Goal: Check status: Check status

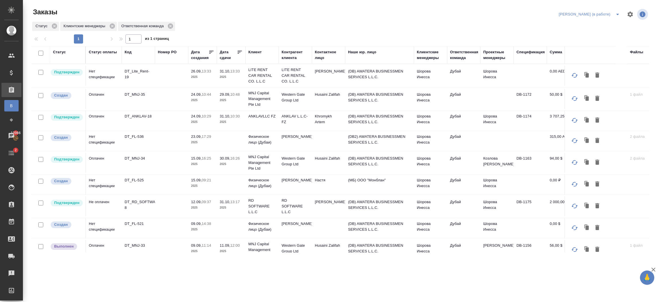
click at [242, 78] on td "31.10, 13:33 2025" at bounding box center [231, 76] width 29 height 20
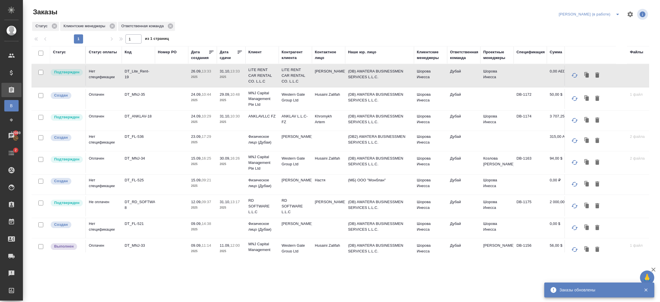
click at [194, 81] on td "26.09, 13:33 2025" at bounding box center [202, 76] width 29 height 20
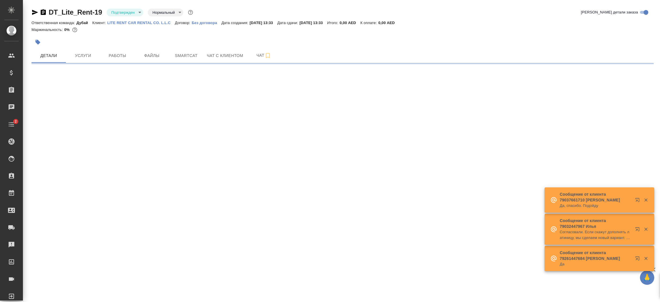
click at [36, 13] on icon "button" at bounding box center [35, 12] width 6 height 5
select select "RU"
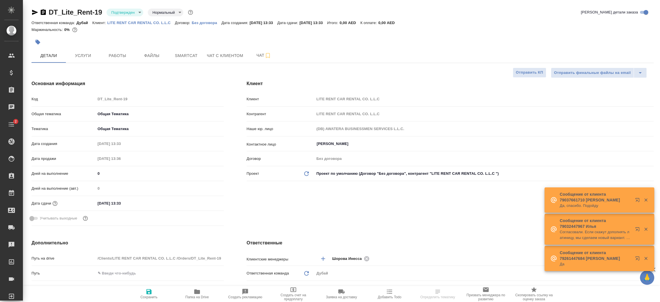
type textarea "x"
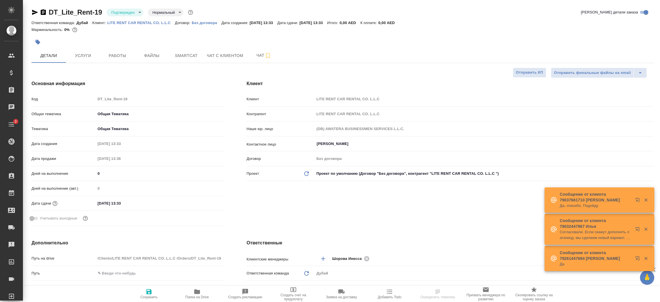
type textarea "x"
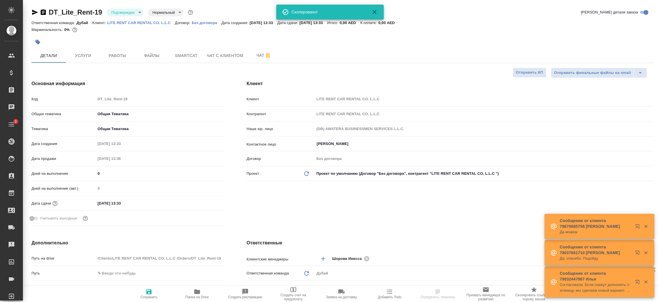
type textarea "x"
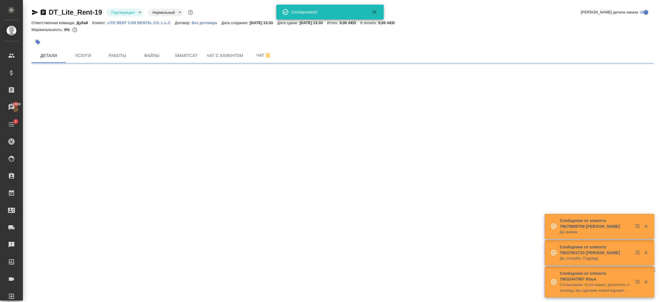
select select "RU"
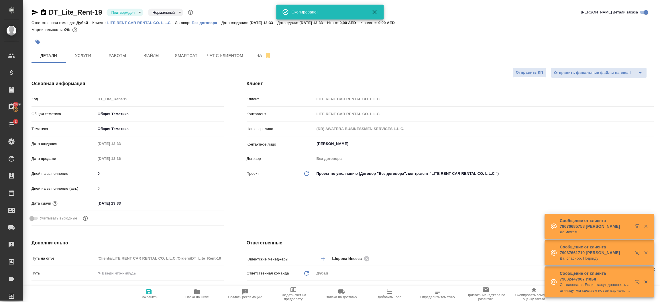
type textarea "x"
click at [44, 11] on icon "button" at bounding box center [43, 12] width 5 height 6
type textarea "x"
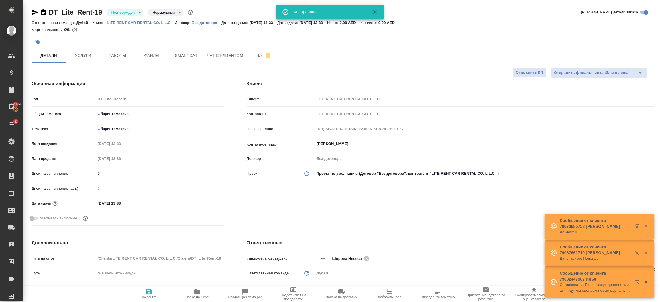
type textarea "x"
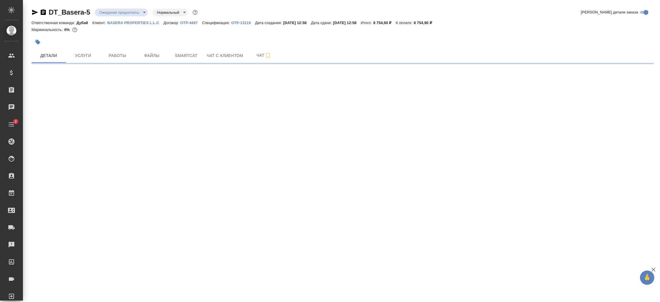
select select "RU"
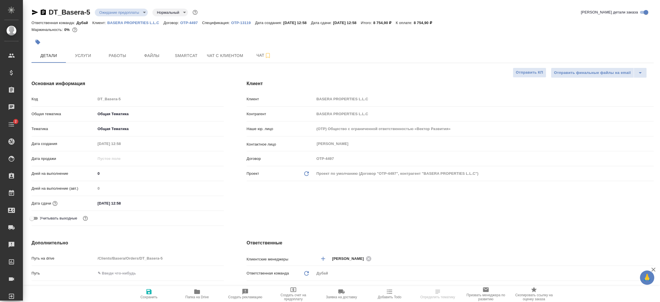
type textarea "x"
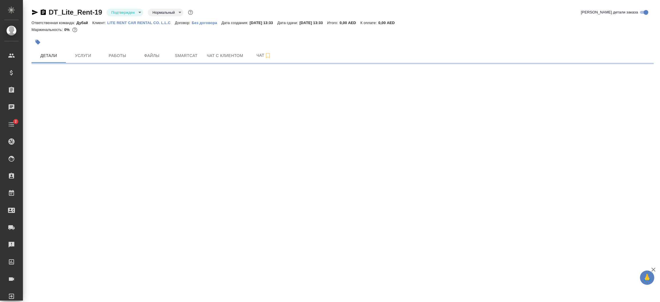
select select "RU"
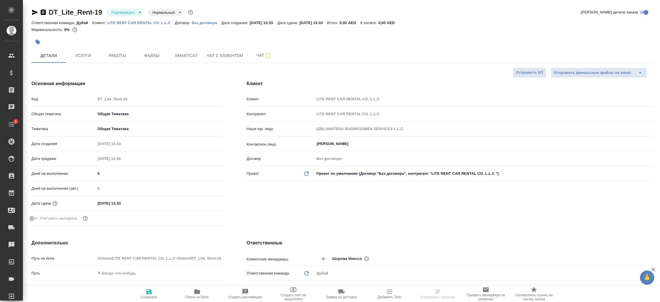
type textarea "x"
click at [154, 24] on p "LITE RENT CAR RENTAL CO. L.L.C" at bounding box center [141, 23] width 68 height 4
type textarea "x"
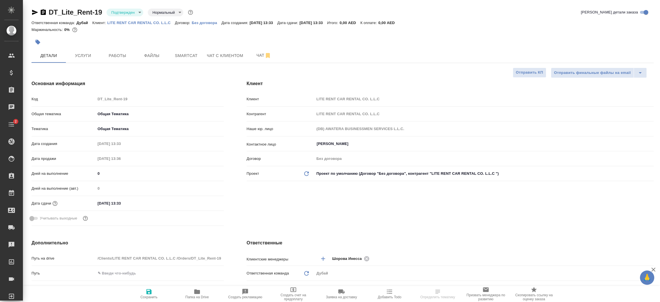
type textarea "x"
select select "RU"
type textarea "x"
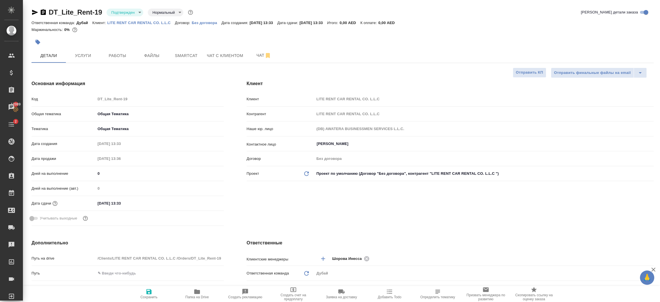
type textarea "x"
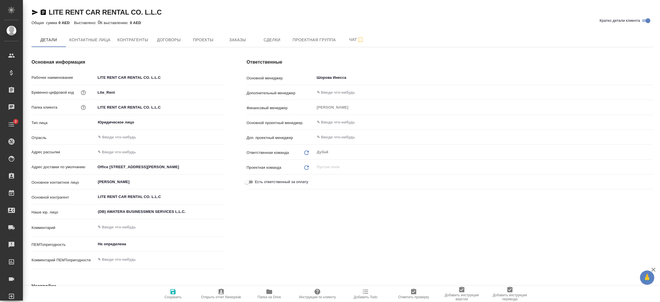
type textarea "x"
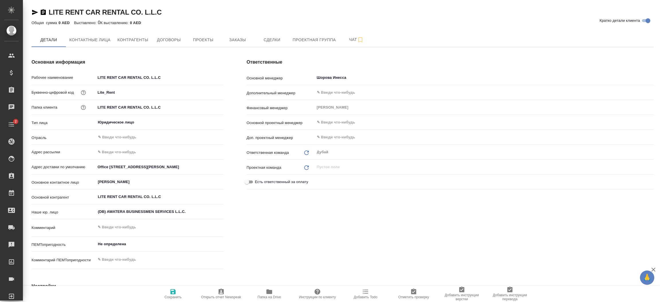
type textarea "x"
click at [240, 38] on span "Заказы" at bounding box center [237, 39] width 27 height 7
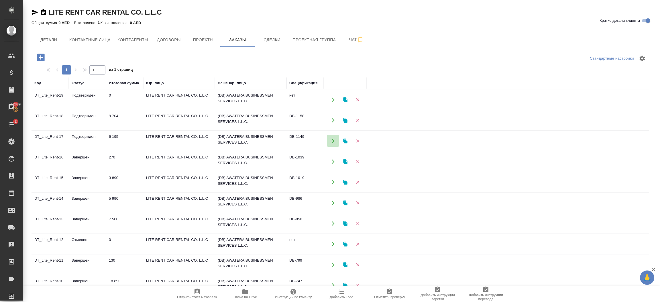
click at [331, 142] on icon "button" at bounding box center [332, 140] width 5 height 5
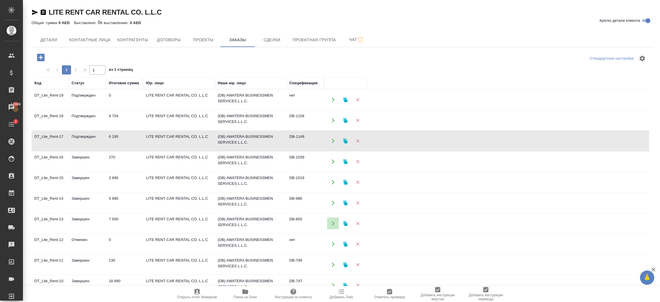
click at [330, 224] on button "button" at bounding box center [333, 223] width 12 height 12
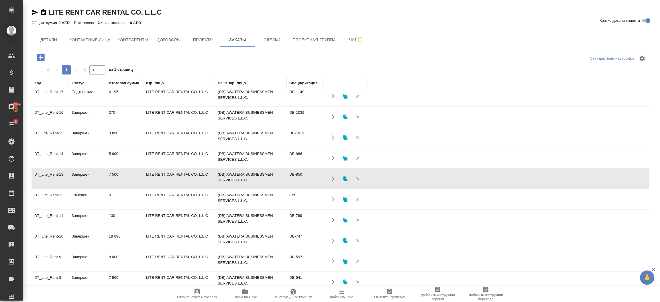
scroll to position [51, 0]
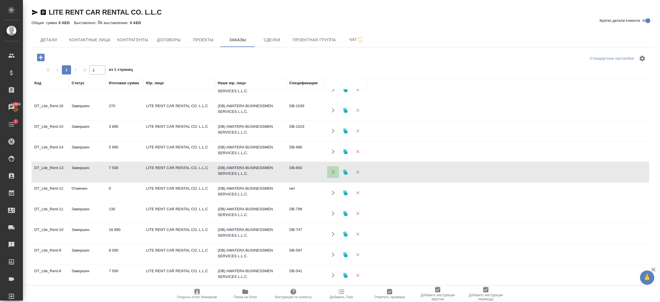
click at [330, 176] on button "button" at bounding box center [333, 172] width 12 height 12
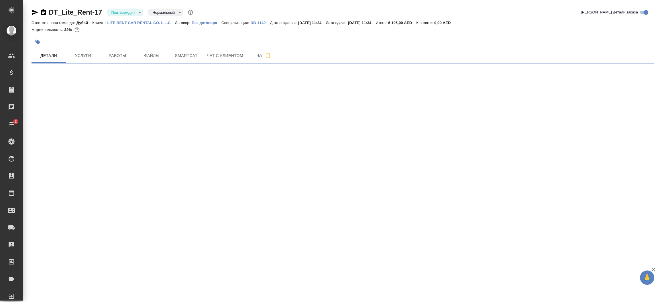
select select "RU"
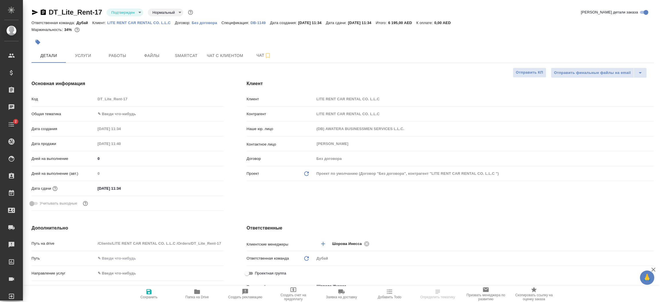
type textarea "x"
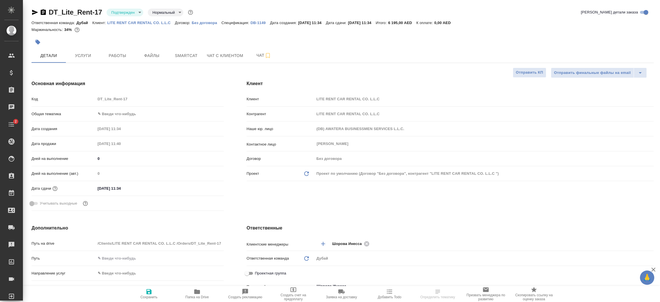
type textarea "x"
click at [313, 194] on div "Клиент Клиент LITE RENT CAR RENTAL CO. L.L.C Контрагент LITE RENT CAR RENTAL CO…" at bounding box center [450, 147] width 430 height 156
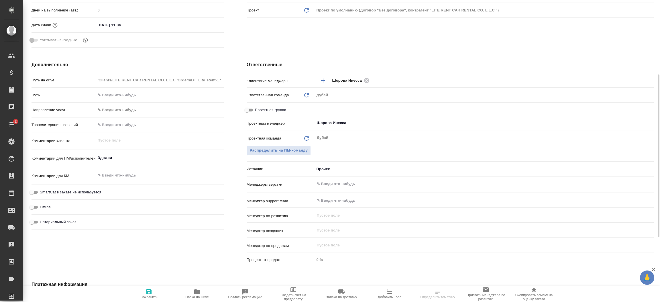
scroll to position [155, 0]
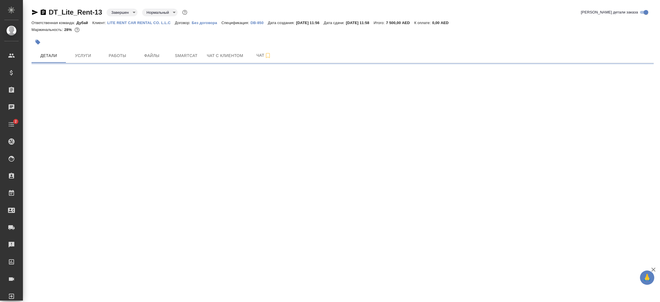
select select "RU"
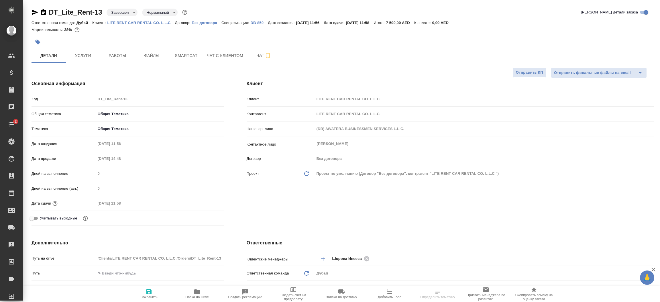
type textarea "x"
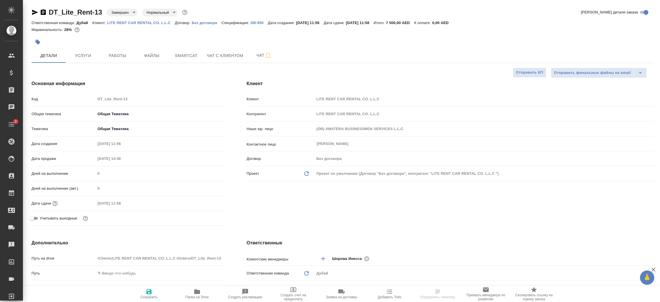
type textarea "x"
click at [303, 198] on div "Клиент Клиент LITE RENT CAR RENTAL CO. L.L.C Контрагент LITE RENT CAR RENTAL CO…" at bounding box center [450, 154] width 430 height 171
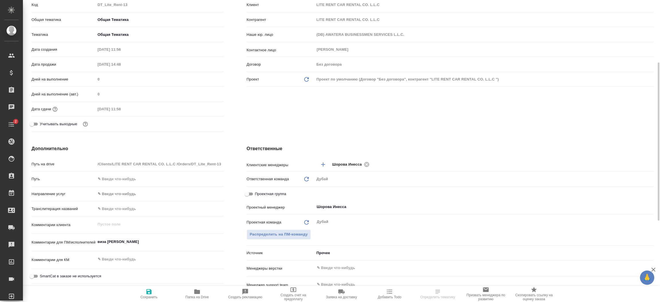
scroll to position [103, 0]
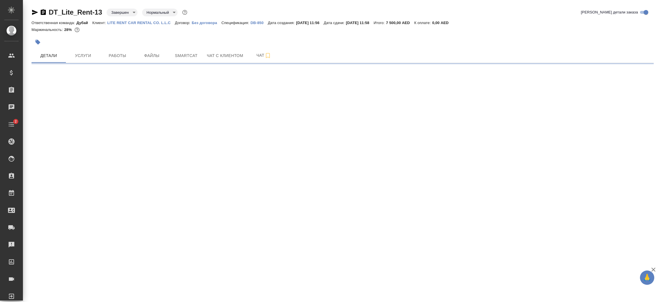
select select "RU"
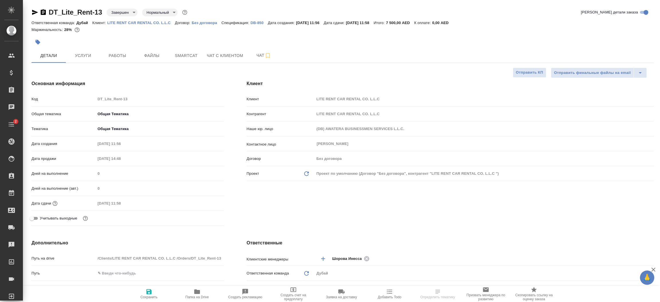
type textarea "x"
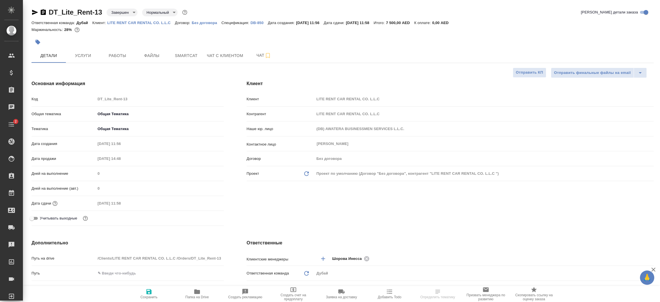
type textarea "x"
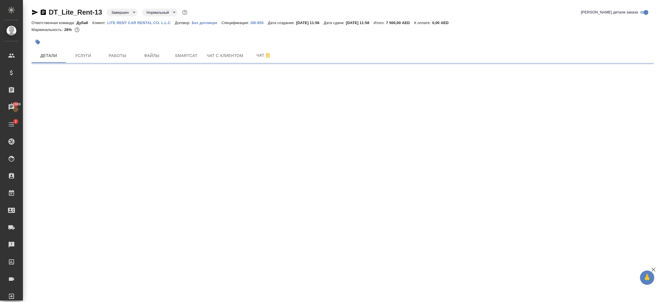
select select "RU"
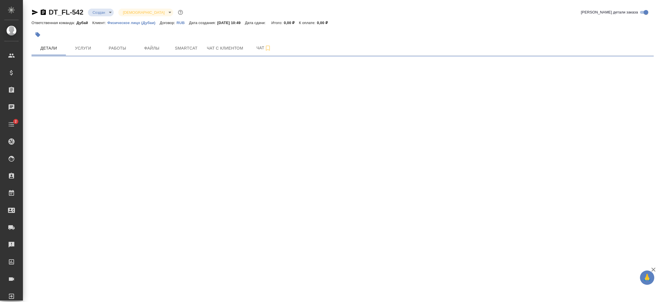
select select "RU"
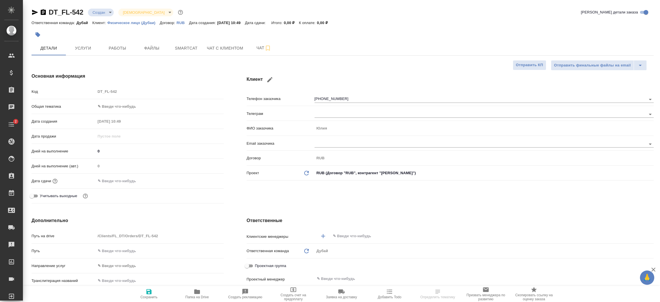
type textarea "x"
click at [522, 190] on div "Клиент Телефон заказчика [PHONE_NUMBER] Телеграм ФИО заказчика [PERSON_NAME] за…" at bounding box center [450, 139] width 430 height 156
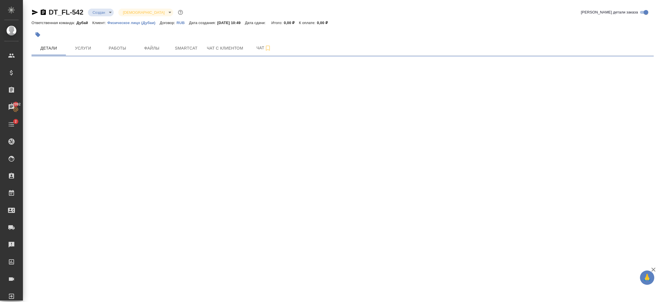
select select "RU"
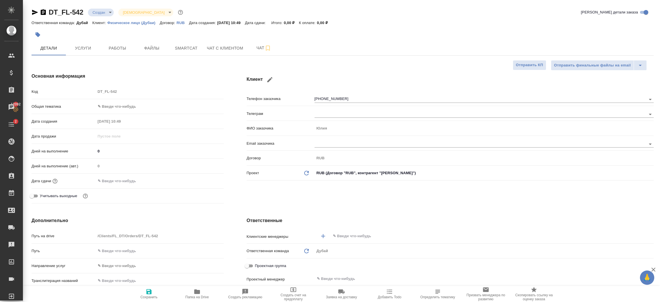
type textarea "x"
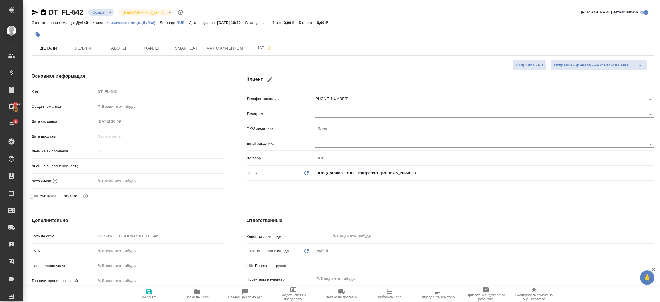
type textarea "x"
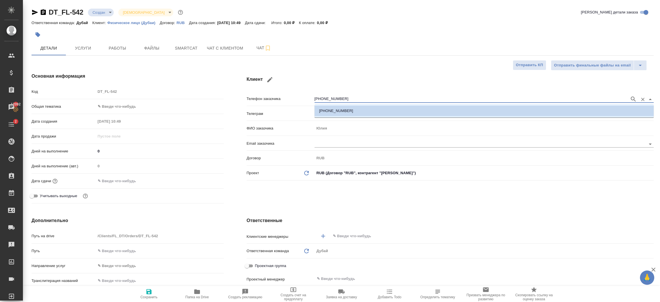
click at [358, 97] on input "[PHONE_NUMBER]" at bounding box center [470, 99] width 312 height 7
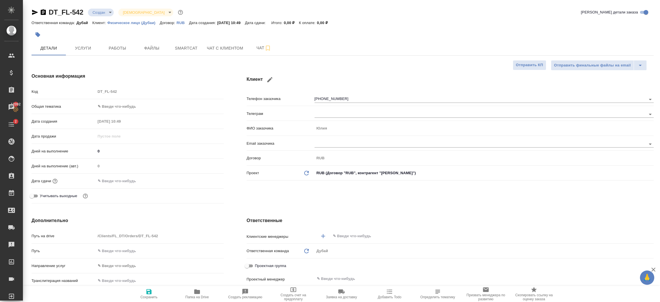
type textarea "x"
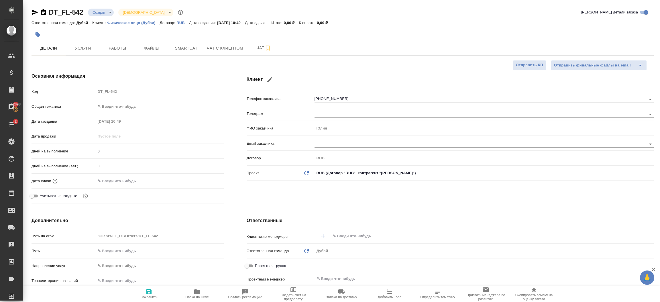
type textarea "x"
